Goal: Information Seeking & Learning: Understand process/instructions

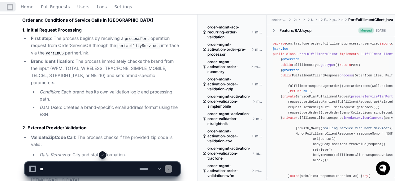
scroll to position [1128, 0]
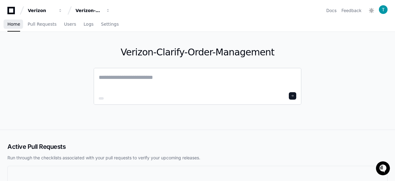
click at [121, 86] on textarea at bounding box center [198, 81] width 198 height 17
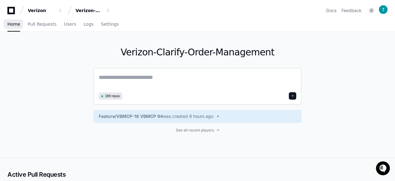
click at [121, 76] on textarea at bounding box center [198, 81] width 198 height 17
paste textarea "**********"
type textarea "**********"
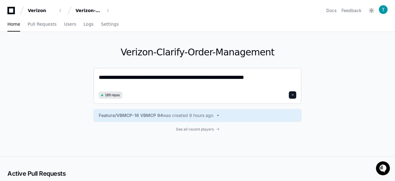
paste textarea "**********"
click at [223, 78] on textarea "**********" at bounding box center [198, 81] width 198 height 16
type textarea "**********"
click at [294, 94] on span at bounding box center [292, 95] width 3 height 3
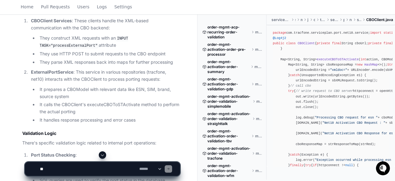
scroll to position [827, 0]
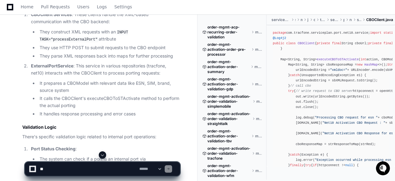
click at [58, 173] on textarea at bounding box center [88, 169] width 99 height 14
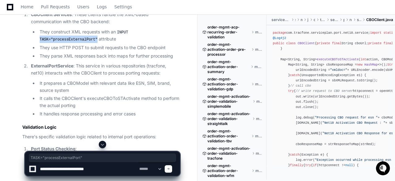
drag, startPoint x: 40, startPoint y: 46, endPoint x: 92, endPoint y: 45, distance: 52.4
click at [92, 43] on code "INPUT TASK="processExternalPort"" at bounding box center [84, 36] width 89 height 13
copy code "TASK="processExternalPort""
click at [107, 170] on textarea at bounding box center [88, 169] width 99 height 14
paste textarea "**********"
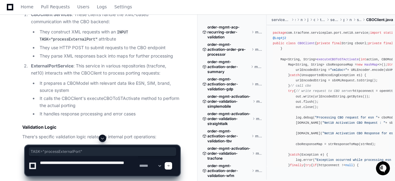
click at [95, 165] on textarea at bounding box center [88, 166] width 99 height 20
drag, startPoint x: 73, startPoint y: 170, endPoint x: 88, endPoint y: 169, distance: 15.5
click at [88, 169] on textarea at bounding box center [88, 166] width 99 height 20
type textarea "**********"
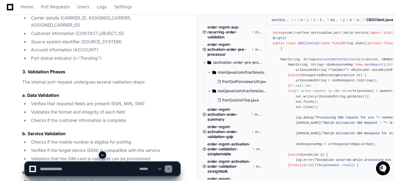
scroll to position [1522, 0]
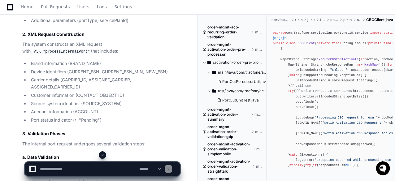
click at [58, 171] on textarea at bounding box center [88, 169] width 99 height 14
type textarea "**********"
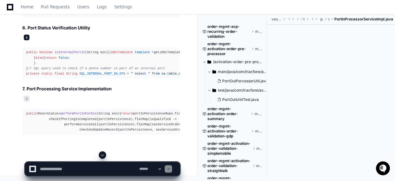
scroll to position [3264, 0]
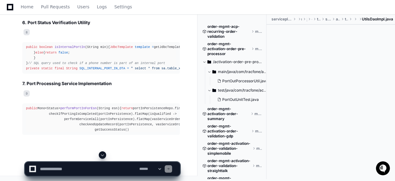
click at [26, 35] on span "8" at bounding box center [27, 32] width 6 height 6
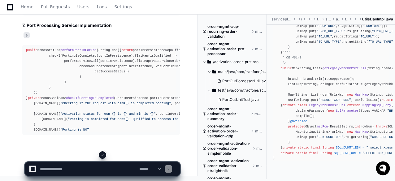
scroll to position [3202, 0]
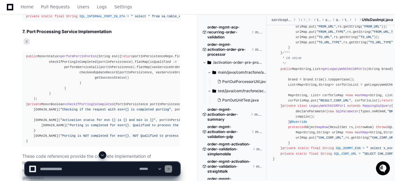
drag, startPoint x: 110, startPoint y: 49, endPoint x: 109, endPoint y: 76, distance: 27.3
drag, startPoint x: 69, startPoint y: 73, endPoint x: 73, endPoint y: 78, distance: 6.4
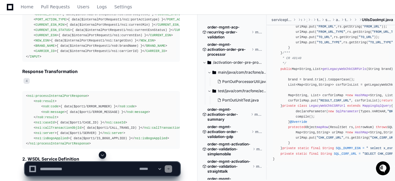
scroll to position [2272, 0]
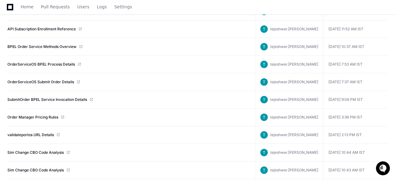
scroll to position [124, 0]
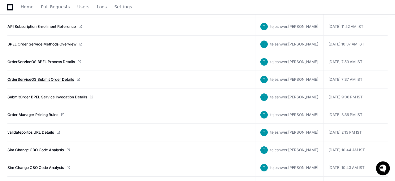
click at [40, 77] on link "OrderServiceOS Submit Order Details" at bounding box center [40, 79] width 67 height 5
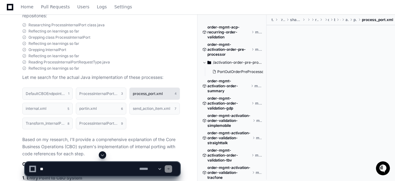
click at [143, 92] on h1 "process_port.xml" at bounding box center [148, 94] width 30 height 4
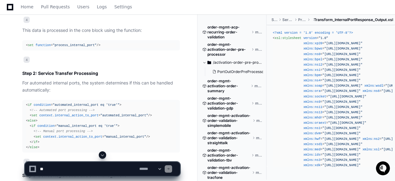
scroll to position [4741, 0]
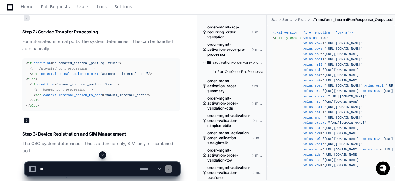
click at [28, 117] on span "5" at bounding box center [27, 120] width 6 height 6
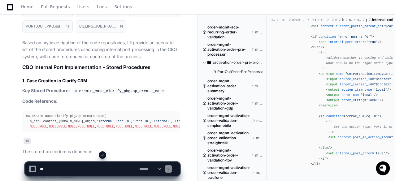
scroll to position [6507, 0]
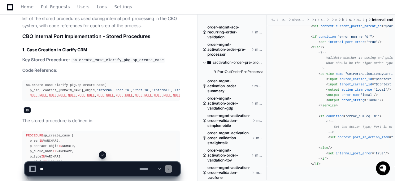
click at [27, 113] on span "10" at bounding box center [27, 110] width 7 height 6
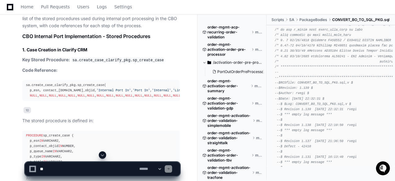
scroll to position [1363, 0]
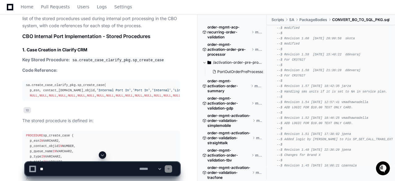
click at [309, 109] on span "--$ ADD LOGIC FOR $10.00 TEXT ONLY CARD." at bounding box center [315, 108] width 76 height 4
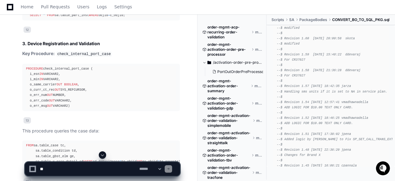
scroll to position [6848, 0]
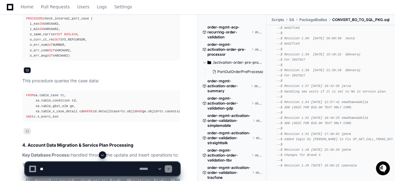
click at [27, 73] on span "13" at bounding box center [27, 70] width 7 height 6
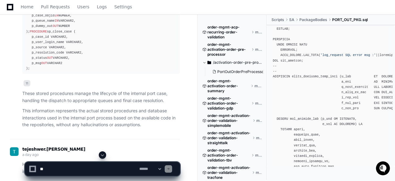
scroll to position [0, 0]
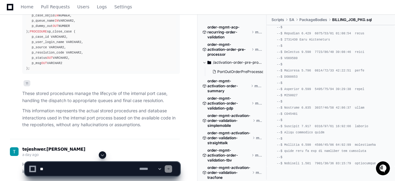
scroll to position [186, 0]
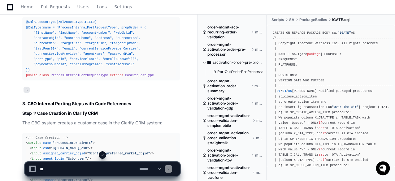
scroll to position [4457, 0]
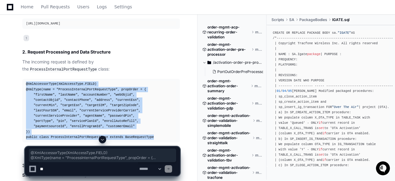
drag, startPoint x: 25, startPoint y: 72, endPoint x: 152, endPoint y: 125, distance: 137.8
click at [152, 125] on pre "@XmlAccessorType(XmlAccessType.FIELD) @XmlType(name = "ProcessInternalPortReque…" at bounding box center [101, 110] width 158 height 63
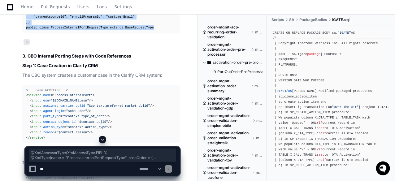
scroll to position [4581, 0]
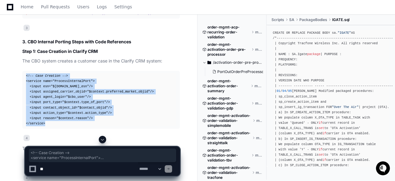
drag, startPoint x: 25, startPoint y: 63, endPoint x: 52, endPoint y: 114, distance: 57.4
click at [52, 114] on pre "<!-- Case Creation --> < service name = "ProcessInternalPort" > < input esn = "…" at bounding box center [101, 100] width 158 height 58
copy div "<!-- Case Creation --> < service name = "ProcessInternalPort" > < input esn = "…"
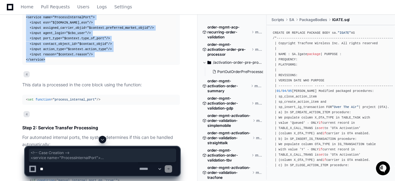
scroll to position [4643, 0]
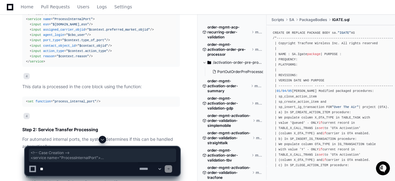
click at [73, 100] on span ""process_internal_port"" at bounding box center [75, 102] width 44 height 4
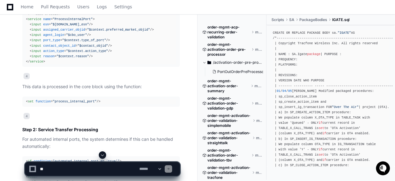
click at [73, 100] on span ""process_internal_port"" at bounding box center [75, 102] width 44 height 4
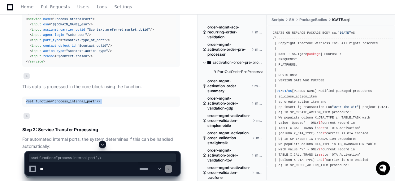
click at [73, 100] on span ""process_internal_port"" at bounding box center [75, 102] width 44 height 4
copy article "< set function = "process_internal_port" />"
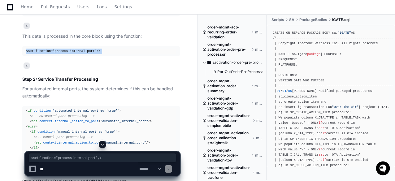
scroll to position [4705, 0]
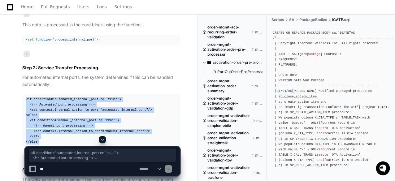
drag, startPoint x: 26, startPoint y: 86, endPoint x: 50, endPoint y: 129, distance: 48.7
click at [50, 129] on div "< if condition = "automated_internal_port eq 'true'" > <!-- Automated port proc…" at bounding box center [101, 121] width 150 height 48
copy div "< if condition = "automated_internal_port eq 'true'" > <!-- Automated port proc…"
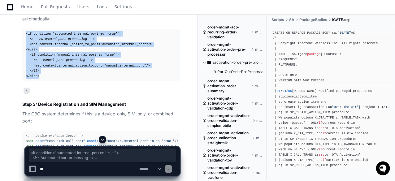
scroll to position [4798, 0]
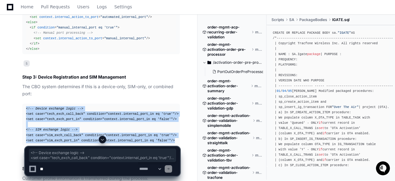
drag, startPoint x: 25, startPoint y: 96, endPoint x: 167, endPoint y: 128, distance: 145.6
click at [167, 128] on pre "<!-- Device exchange logic --> < set case = "tech_exch_call_back" condition = "…" at bounding box center [101, 125] width 158 height 42
copy div "<!-- Device exchange logic --> < set case = "tech_exch_call_back" condition = "…"
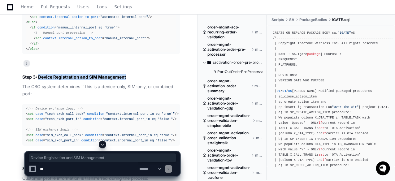
drag, startPoint x: 38, startPoint y: 65, endPoint x: 126, endPoint y: 65, distance: 88.3
click at [126, 74] on h3 "Step 3: Device Registration and SIM Management" at bounding box center [101, 77] width 158 height 6
copy h3 "Device Registration and SIM Management"
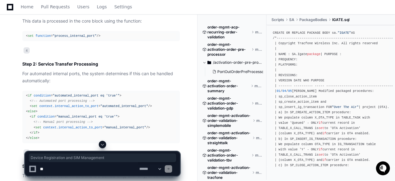
scroll to position [4705, 0]
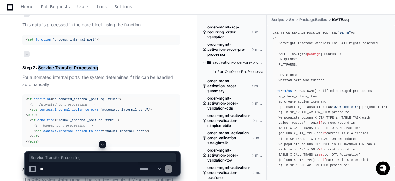
drag, startPoint x: 39, startPoint y: 55, endPoint x: 102, endPoint y: 55, distance: 62.6
click at [102, 65] on h3 "Step 2: Service Transfer Processing" at bounding box center [101, 68] width 158 height 6
copy h3 "Service Transfer Processing"
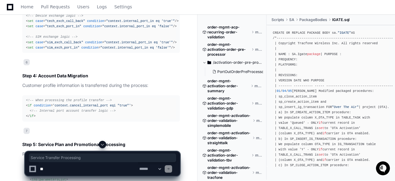
scroll to position [4922, 0]
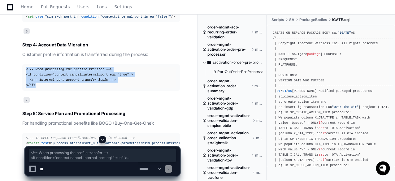
drag, startPoint x: 36, startPoint y: 73, endPoint x: 24, endPoint y: 56, distance: 20.5
click at [24, 64] on pre "<!-- When processing the profile transfer --> < if condition = 'context.cancel_…" at bounding box center [101, 77] width 158 height 26
copy div "<!-- When processing the profile transfer --> < if condition = 'context.cancel_…"
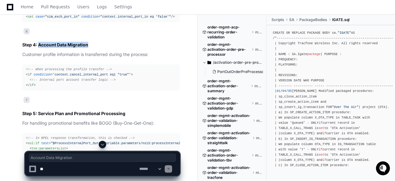
drag, startPoint x: 39, startPoint y: 32, endPoint x: 89, endPoint y: 31, distance: 49.6
click at [89, 42] on h3 "Step 4: Account Data Migration" at bounding box center [101, 45] width 158 height 6
copy h3 "Account Data Migration"
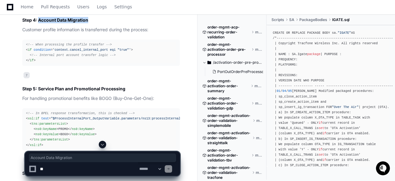
scroll to position [4953, 0]
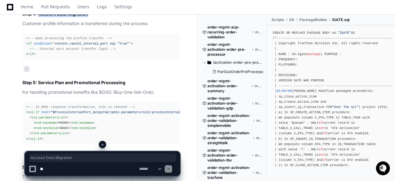
click at [29, 80] on h3 "Step 5: Service Plan and Promotional Processing" at bounding box center [101, 83] width 158 height 6
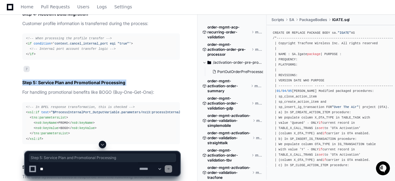
copy article "Step 5: Service Plan and Promotional Processing"
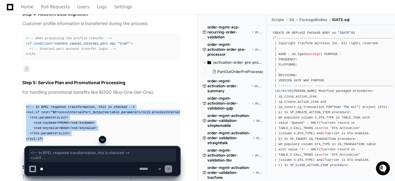
drag, startPoint x: 43, startPoint y: 127, endPoint x: 22, endPoint y: 94, distance: 39.4
click at [22, 94] on div "DefaultCBOEndpoint.bix 1 ProcessInternalPortRequestType.java 3 process_port.xml…" at bounding box center [95, 10] width 170 height 1331
copy div "<!-- In BPEL response transformation, this is checked --> < xsl:if test = "$Pro…"
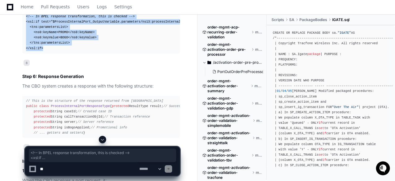
scroll to position [5077, 0]
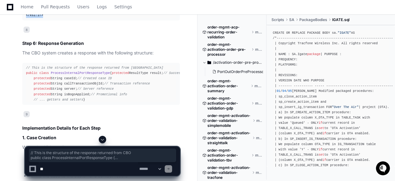
drag, startPoint x: 37, startPoint y: 97, endPoint x: 21, endPoint y: 54, distance: 45.9
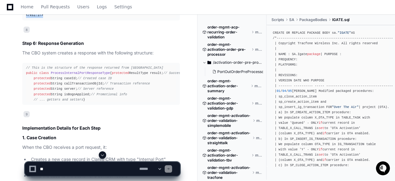
click at [35, 40] on h3 "Step 6: Response Generation" at bounding box center [101, 43] width 158 height 6
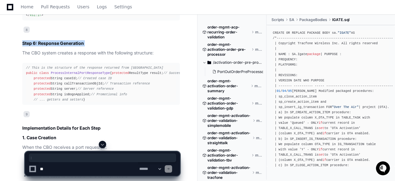
click at [35, 40] on h3 "Step 6: Response Generation" at bounding box center [101, 43] width 158 height 6
click at [71, 170] on textarea at bounding box center [88, 169] width 99 height 14
click at [71, 159] on span "Step 6: Response Generation" at bounding box center [103, 158] width 144 height 5
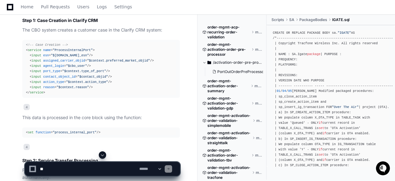
scroll to position [4550, 0]
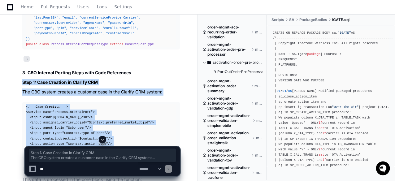
drag, startPoint x: 22, startPoint y: 69, endPoint x: 46, endPoint y: 142, distance: 76.8
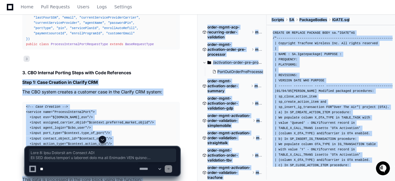
click at [58, 139] on div at bounding box center [103, 139] width 156 height 7
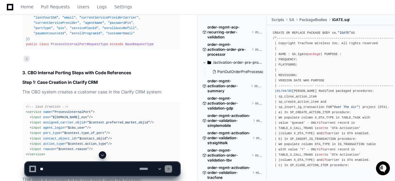
click at [51, 167] on textarea at bounding box center [88, 169] width 99 height 14
paste textarea "**********"
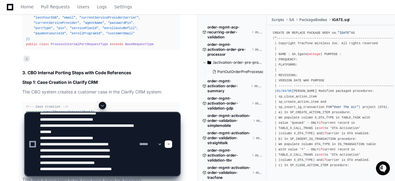
scroll to position [14, 0]
type textarea "**********"
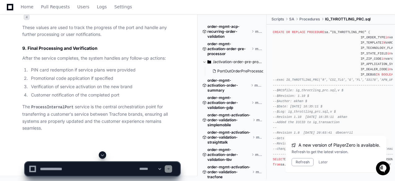
scroll to position [9895, 0]
